Goal: Task Accomplishment & Management: Use online tool/utility

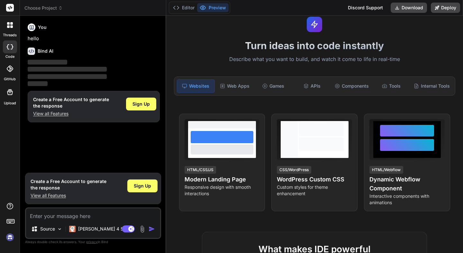
scroll to position [22, 0]
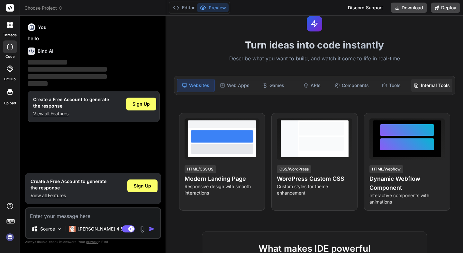
click at [427, 86] on div "Internal Tools" at bounding box center [431, 85] width 41 height 13
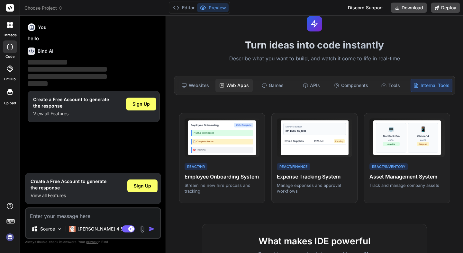
click at [235, 85] on div "Web Apps" at bounding box center [233, 85] width 37 height 13
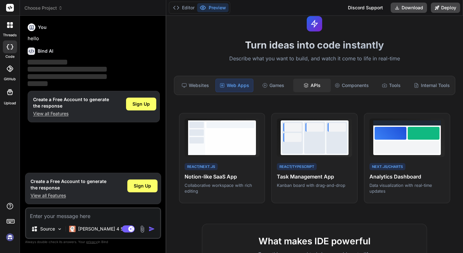
click at [309, 90] on div "APIs" at bounding box center [311, 85] width 37 height 13
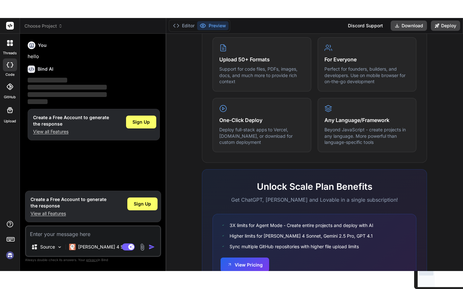
scroll to position [368, 0]
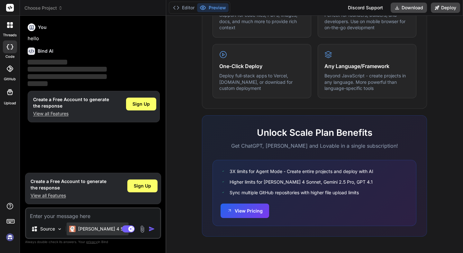
click at [86, 227] on p "[PERSON_NAME] 4 S.." at bounding box center [102, 229] width 48 height 6
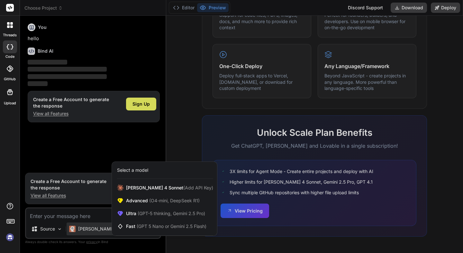
click at [49, 229] on div at bounding box center [231, 126] width 463 height 253
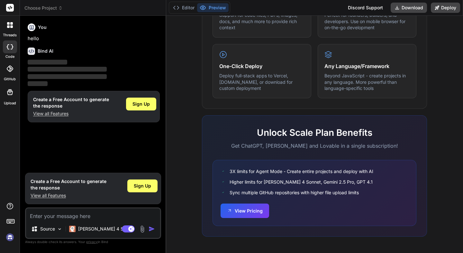
click at [49, 229] on p "Source" at bounding box center [47, 229] width 15 height 6
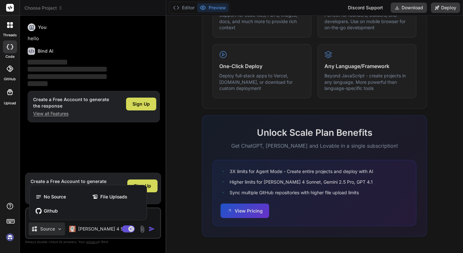
click at [49, 229] on div at bounding box center [231, 126] width 463 height 253
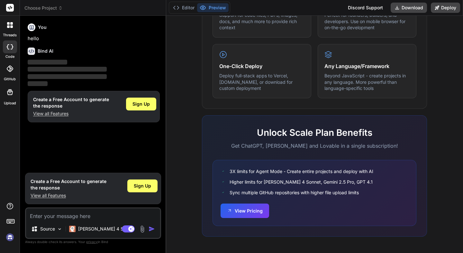
click at [11, 222] on rect at bounding box center [10, 222] width 2 height 1
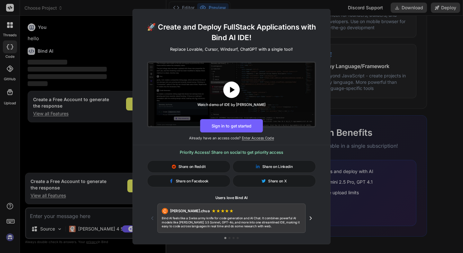
click at [228, 91] on icon at bounding box center [232, 89] width 10 height 10
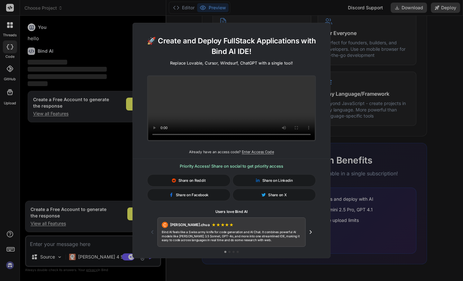
type textarea "x"
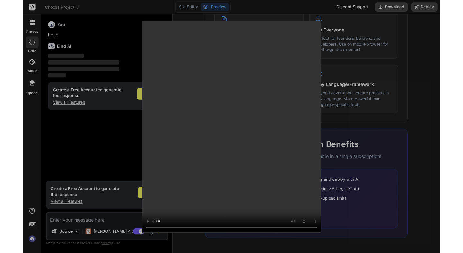
scroll to position [332, 0]
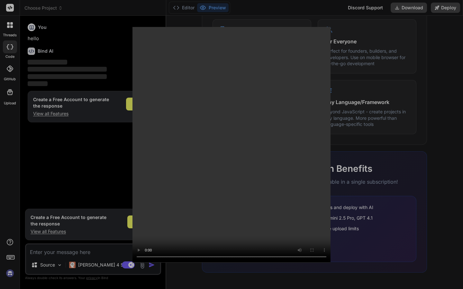
click at [234, 153] on video at bounding box center [231, 145] width 198 height 236
click at [221, 152] on video at bounding box center [231, 145] width 198 height 236
click at [330, 145] on video at bounding box center [231, 145] width 198 height 236
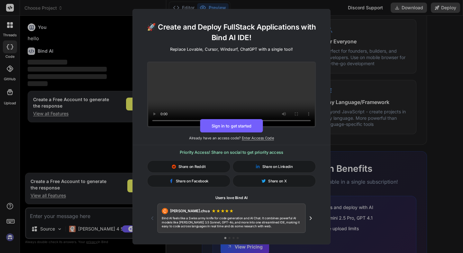
click at [217, 104] on video at bounding box center [231, 94] width 166 height 64
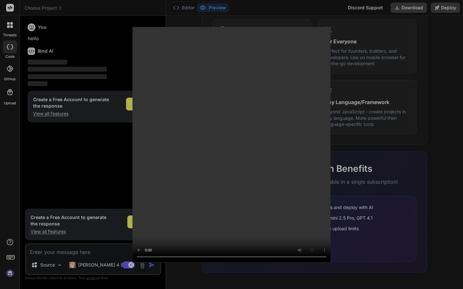
type textarea "x"
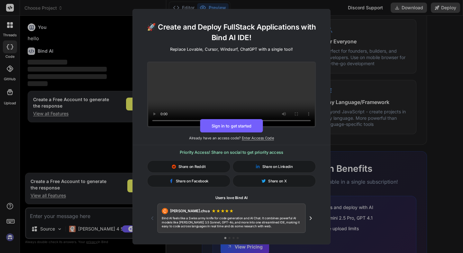
click at [103, 35] on div "🚀 Create and Deploy FullStack Applications with Bind AI IDE! Replace Lovable, C…" at bounding box center [231, 126] width 463 height 253
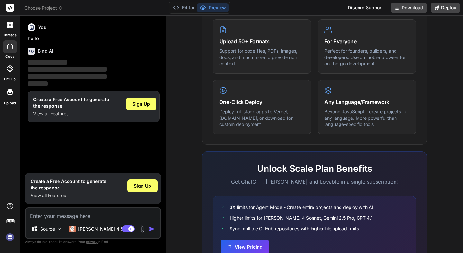
click at [9, 31] on div at bounding box center [9, 24] width 13 height 13
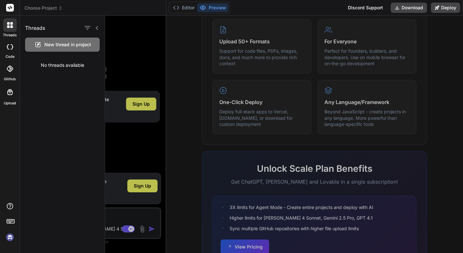
click at [9, 26] on icon at bounding box center [10, 25] width 6 height 6
click at [186, 81] on div at bounding box center [284, 134] width 358 height 237
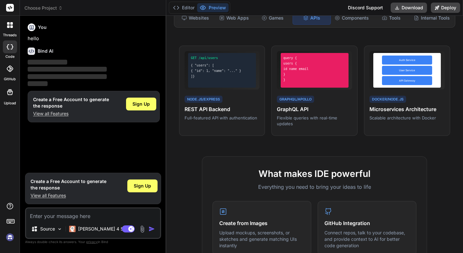
scroll to position [0, 0]
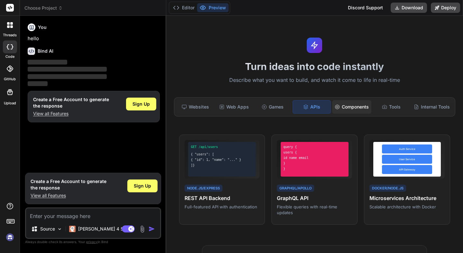
click at [350, 110] on div "Components" at bounding box center [351, 106] width 39 height 13
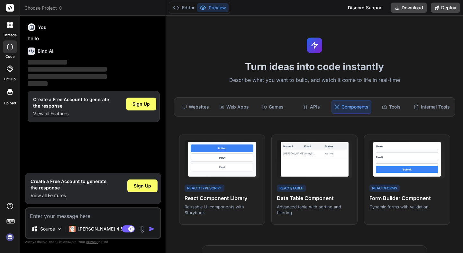
click at [24, 9] on span "Choose Project" at bounding box center [43, 8] width 38 height 6
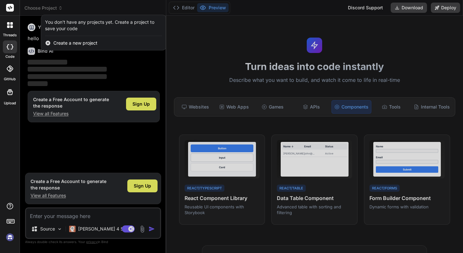
click at [24, 9] on div at bounding box center [231, 126] width 463 height 253
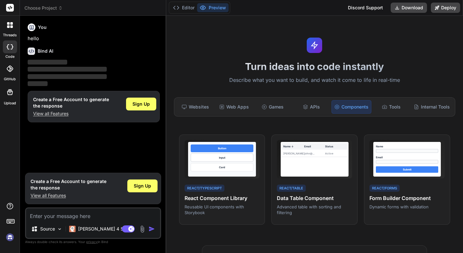
click at [37, 5] on span "Choose Project" at bounding box center [43, 8] width 38 height 6
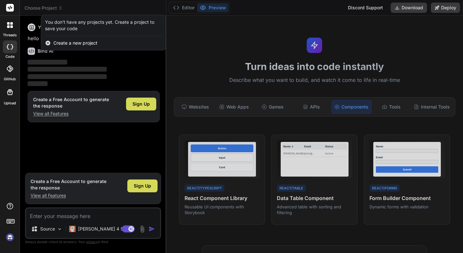
click at [56, 41] on span "Create a new project" at bounding box center [75, 43] width 44 height 6
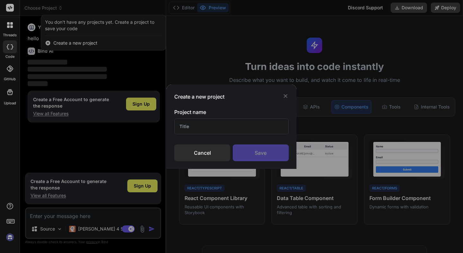
click at [200, 127] on input "text" at bounding box center [231, 127] width 114 height 16
type input "Prova"
click at [263, 153] on div "Save" at bounding box center [261, 153] width 56 height 17
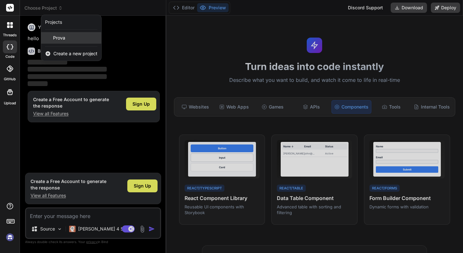
click at [60, 36] on span "Prova" at bounding box center [59, 38] width 12 height 6
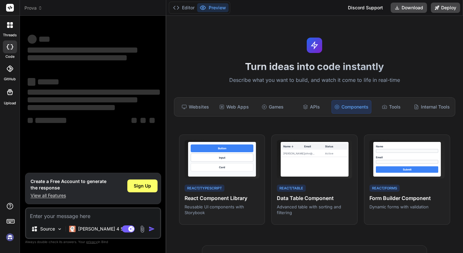
type textarea "x"
